Goal: Task Accomplishment & Management: Complete application form

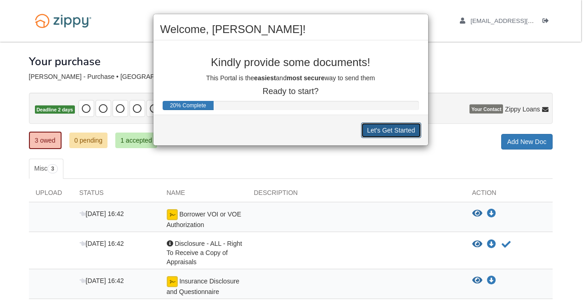
click at [395, 124] on button "Let's Get Started" at bounding box center [391, 131] width 60 height 16
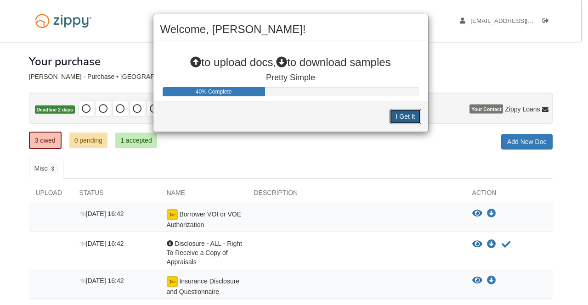
click at [408, 113] on button "I Get It" at bounding box center [404, 117] width 31 height 16
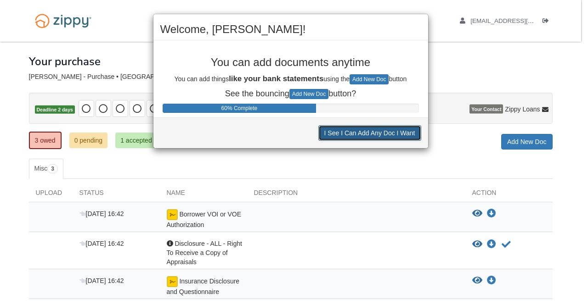
click at [384, 133] on button "I See I Can Add Any Doc I Want" at bounding box center [369, 133] width 103 height 16
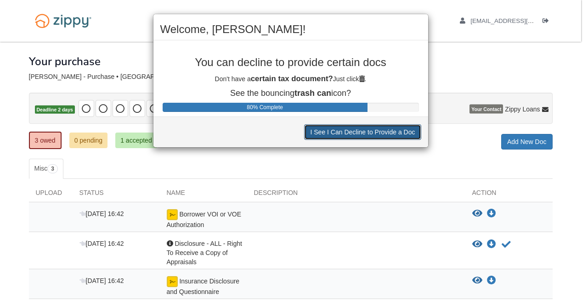
click at [379, 134] on button "I See I Can Decline to Provide a Doc" at bounding box center [362, 132] width 117 height 16
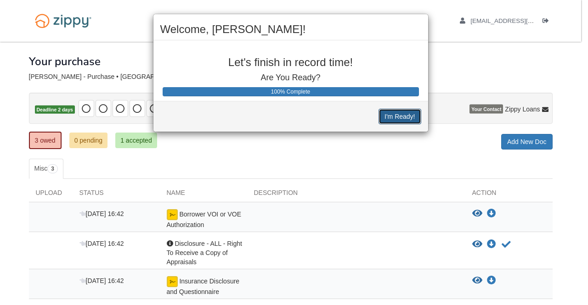
click at [396, 118] on button "I'm Ready!" at bounding box center [399, 117] width 42 height 16
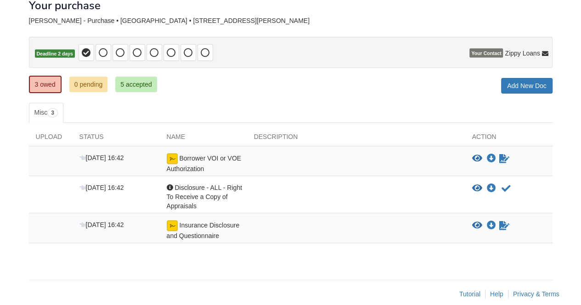
scroll to position [56, 0]
click at [46, 80] on link "3 owed" at bounding box center [45, 83] width 33 height 17
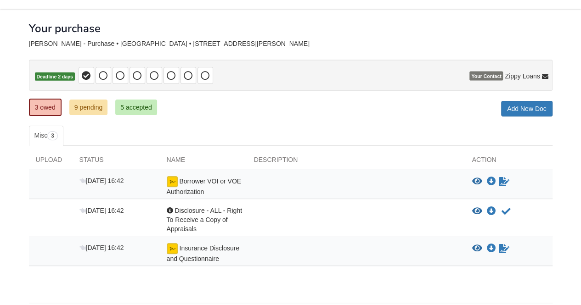
scroll to position [65, 0]
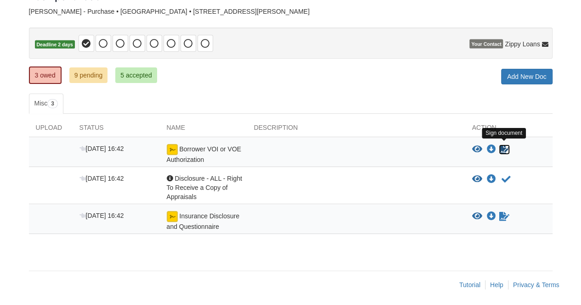
click at [503, 149] on icon "Sign Form" at bounding box center [504, 149] width 10 height 9
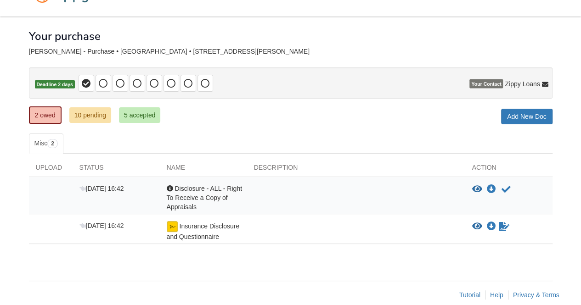
scroll to position [35, 0]
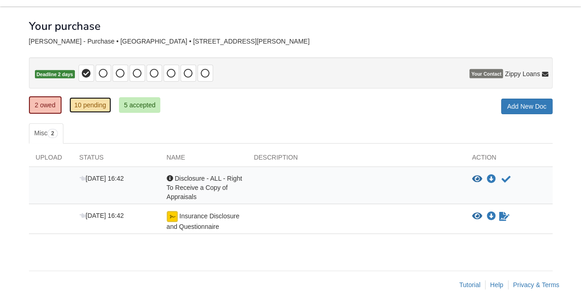
click at [90, 102] on link "10 pending" at bounding box center [90, 105] width 42 height 16
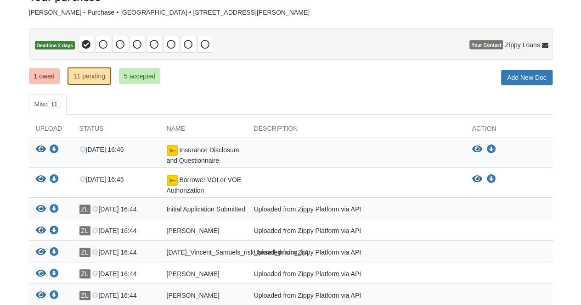
scroll to position [55, 0]
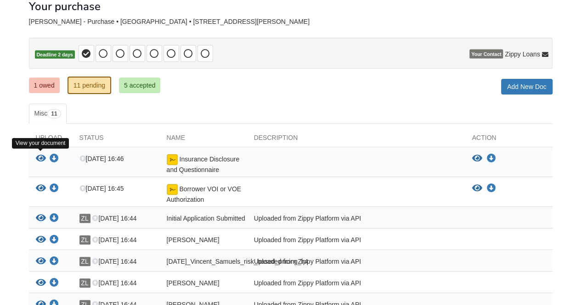
click at [39, 154] on icon "View Insurance Disclosure and Questionnaire" at bounding box center [41, 158] width 10 height 9
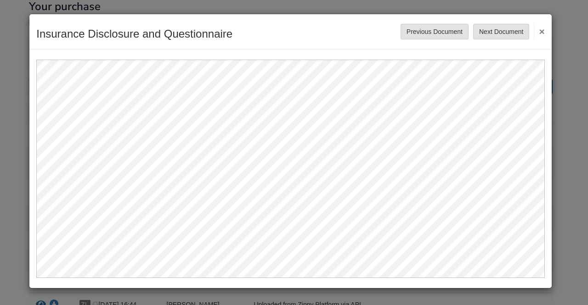
click at [541, 32] on button "×" at bounding box center [539, 31] width 11 height 17
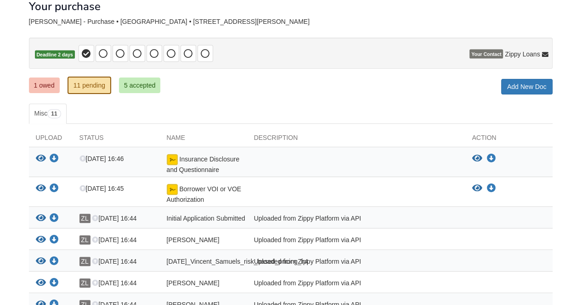
scroll to position [55, 0]
click at [47, 83] on link "1 owed" at bounding box center [44, 86] width 31 height 16
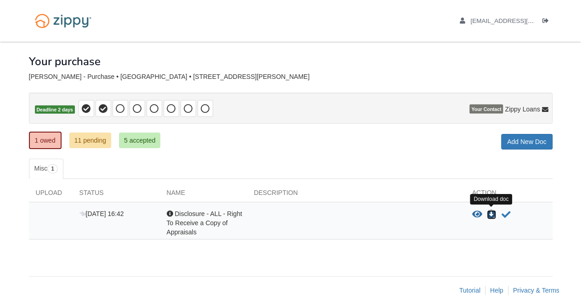
click at [490, 214] on icon "Download Disclosure - ALL - Right To Receive a Copy of Appraisals" at bounding box center [491, 214] width 9 height 9
click at [506, 213] on icon "Acknowledge receipt of document" at bounding box center [505, 214] width 9 height 9
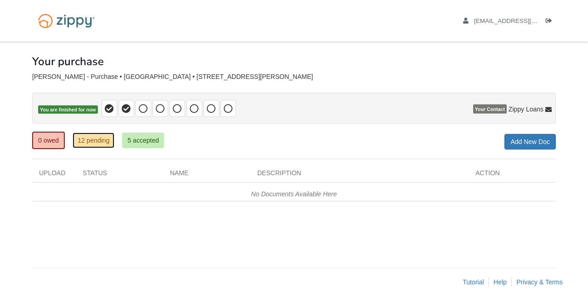
click at [95, 139] on link "12 pending" at bounding box center [94, 141] width 42 height 16
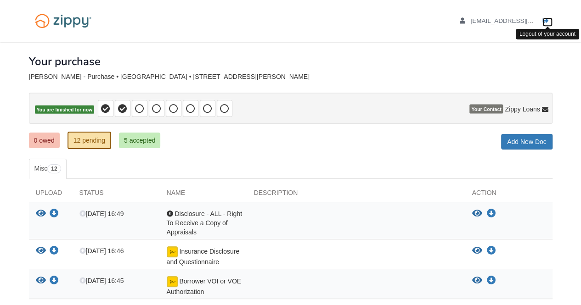
click at [545, 23] on icon "Log out" at bounding box center [545, 21] width 6 height 6
